Goal: Transaction & Acquisition: Subscribe to service/newsletter

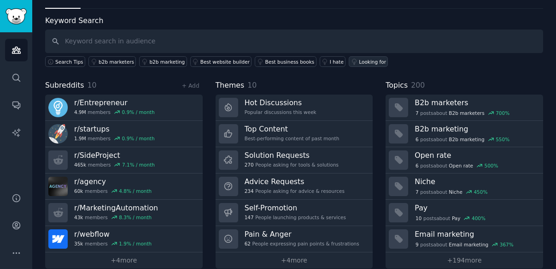
scroll to position [38, 0]
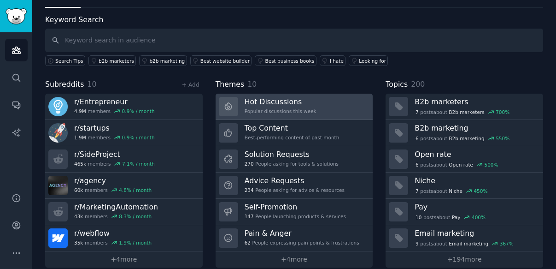
click at [287, 102] on h3 "Hot Discussions" at bounding box center [281, 102] width 72 height 10
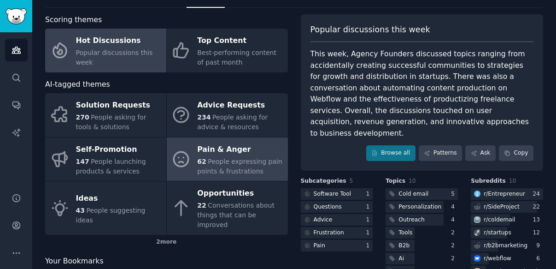
click at [214, 152] on div "Pain & Anger" at bounding box center [240, 149] width 86 height 15
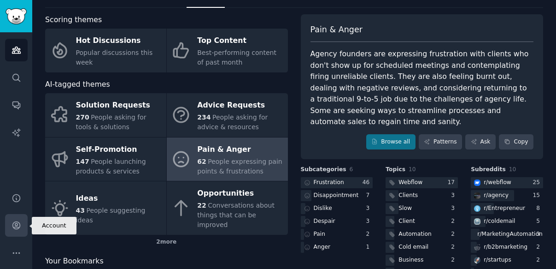
click at [12, 225] on icon "Sidebar" at bounding box center [17, 225] width 10 height 10
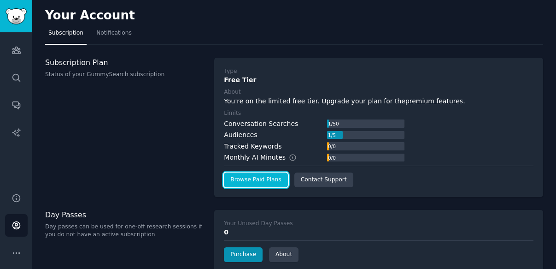
click at [251, 172] on link "Browse Paid Plans" at bounding box center [256, 179] width 64 height 15
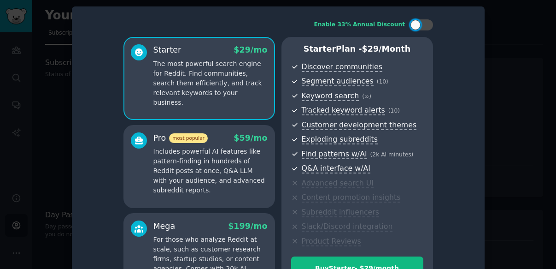
click at [514, 63] on div at bounding box center [278, 134] width 556 height 269
